Goal: Find specific page/section: Find specific page/section

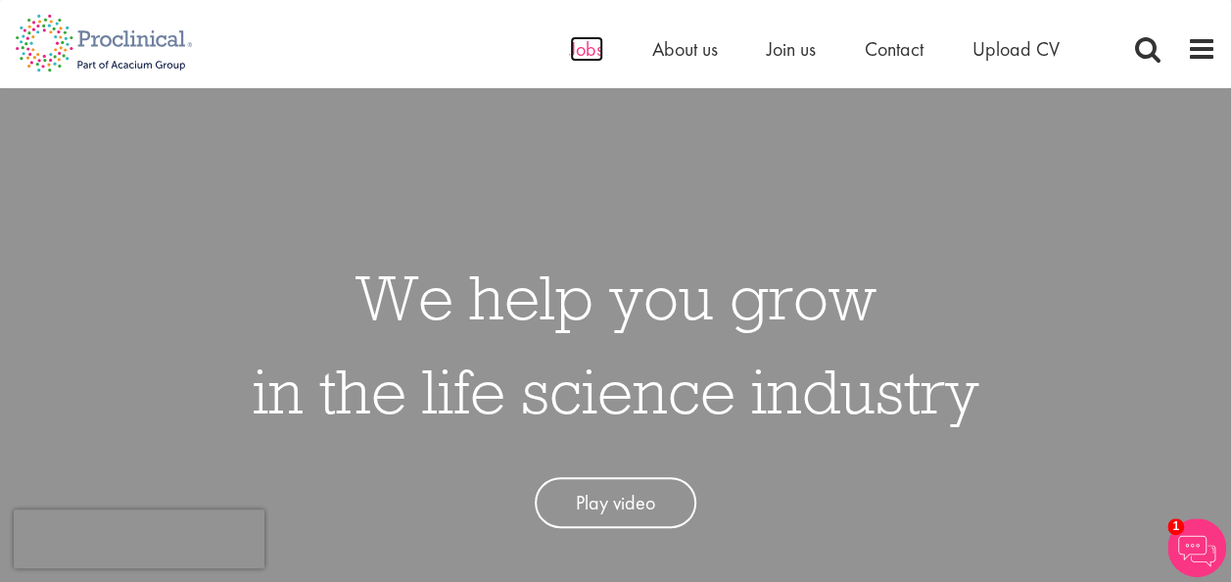
click at [584, 49] on span "Jobs" at bounding box center [586, 48] width 33 height 25
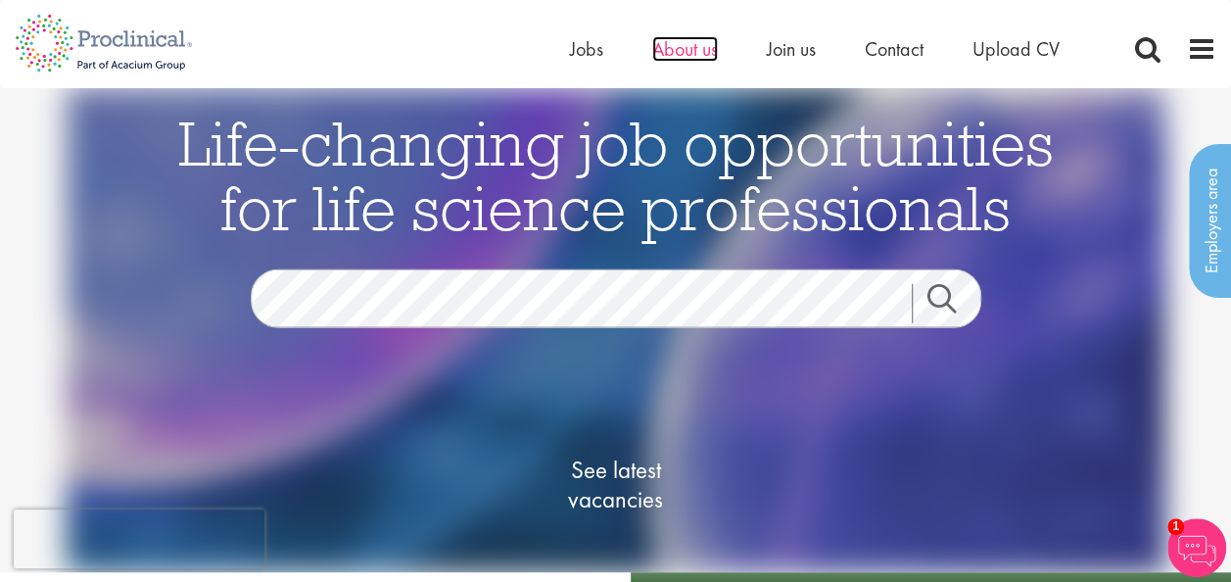
click at [698, 46] on span "About us" at bounding box center [685, 48] width 66 height 25
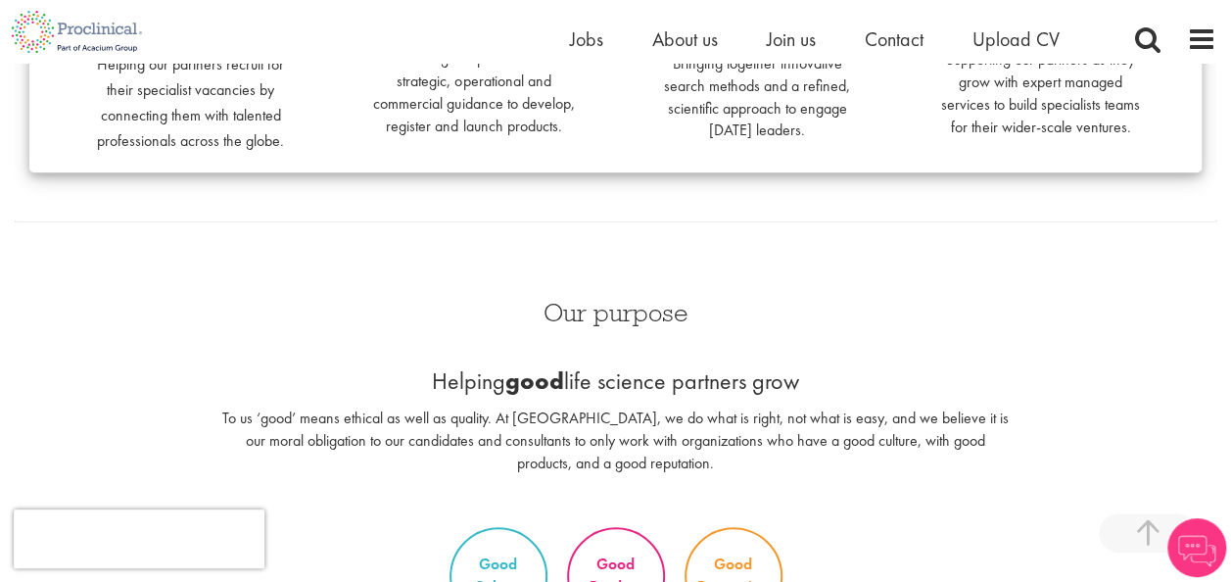
scroll to position [881, 0]
